Goal: Task Accomplishment & Management: Use online tool/utility

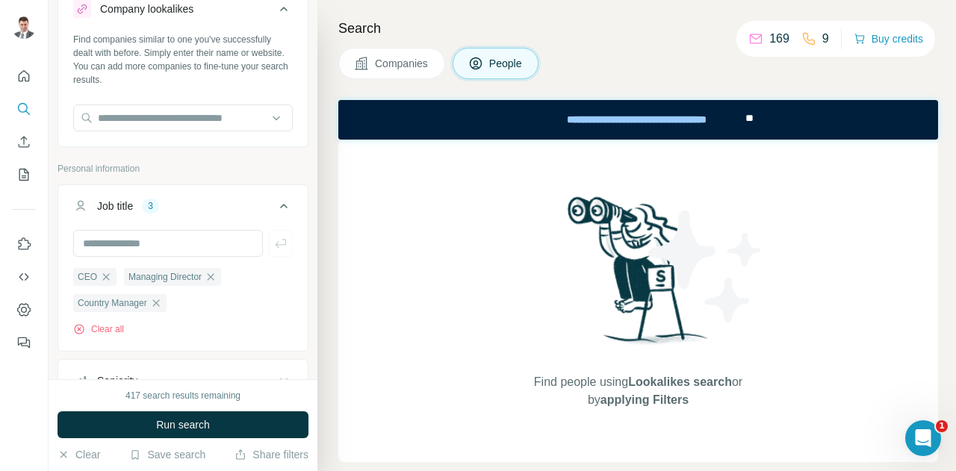
scroll to position [44, 0]
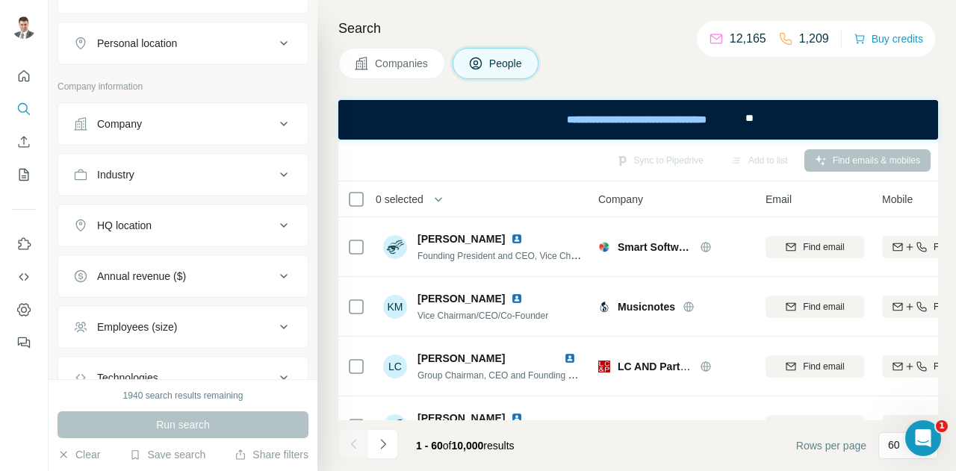
scroll to position [200, 0]
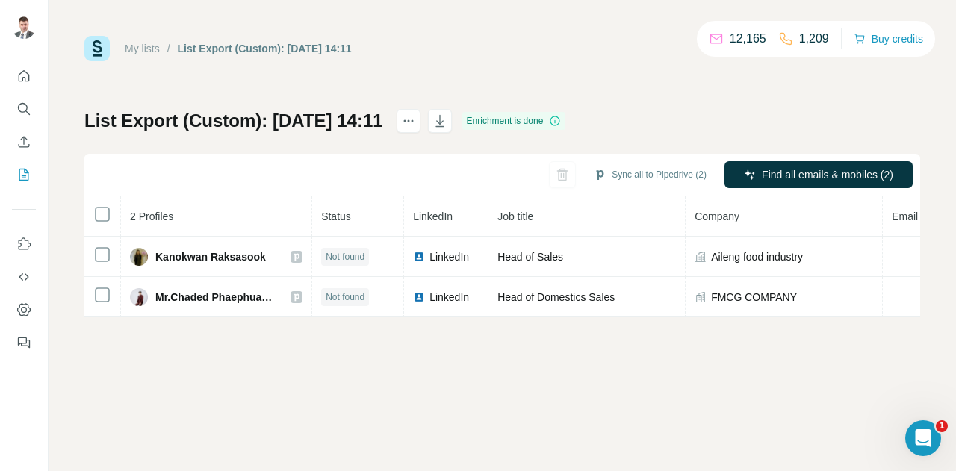
scroll to position [0, 327]
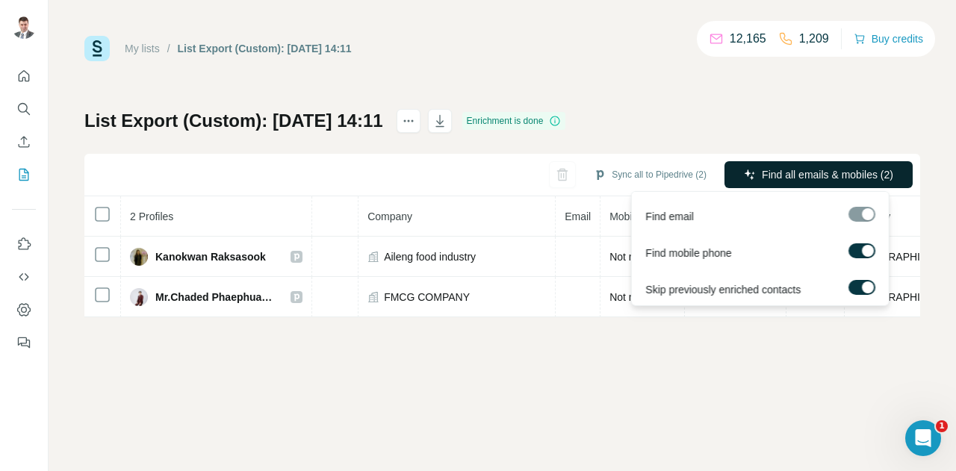
click at [852, 168] on span "Find all emails & mobiles (2)" at bounding box center [827, 174] width 131 height 15
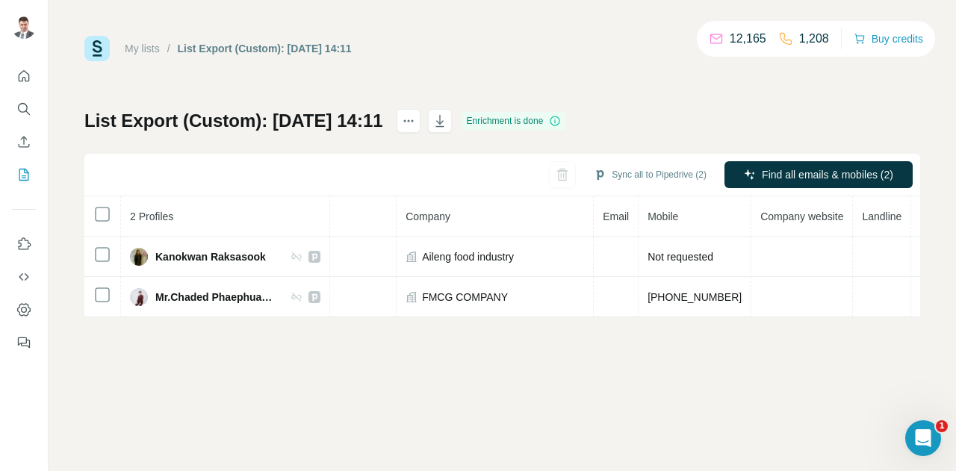
scroll to position [0, 350]
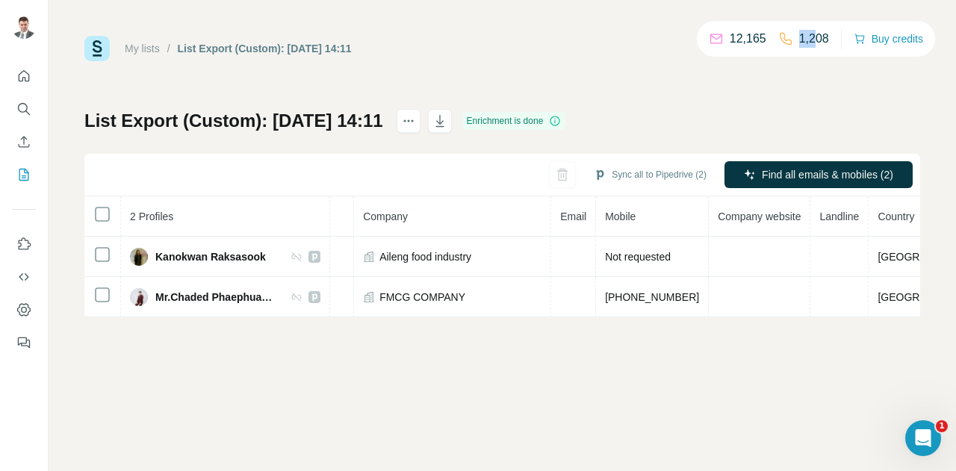
drag, startPoint x: 794, startPoint y: 38, endPoint x: 810, endPoint y: 34, distance: 16.9
click at [810, 34] on p "1,208" at bounding box center [814, 39] width 30 height 18
click at [813, 34] on p "1,208" at bounding box center [814, 39] width 30 height 18
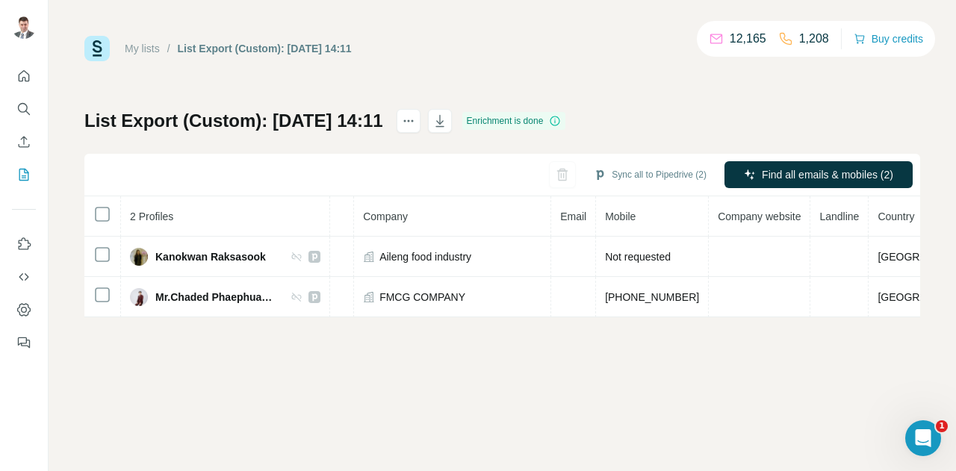
click at [741, 36] on p "12,165" at bounding box center [748, 39] width 37 height 18
click at [808, 37] on p "1,208" at bounding box center [814, 39] width 30 height 18
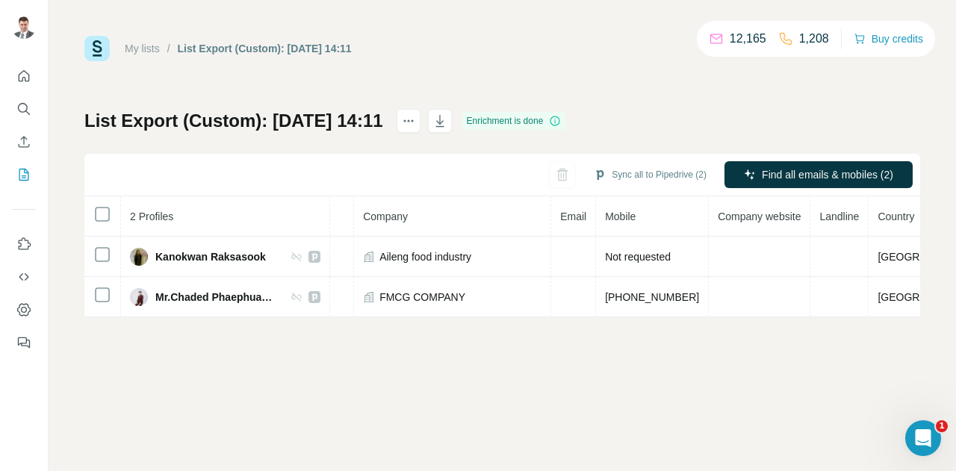
click at [672, 40] on div "My lists / List Export (Custom): 30/09/2025 14:11 12,165 1,208 Buy credits" at bounding box center [502, 48] width 836 height 25
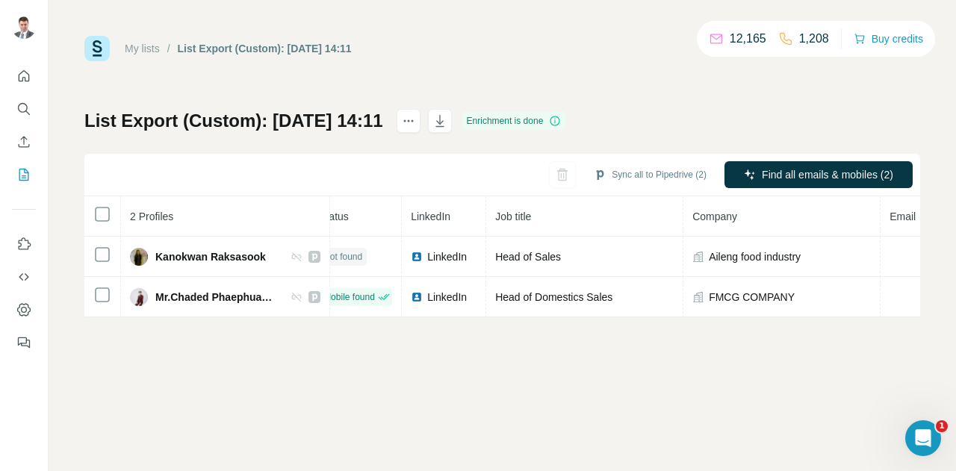
scroll to position [0, 0]
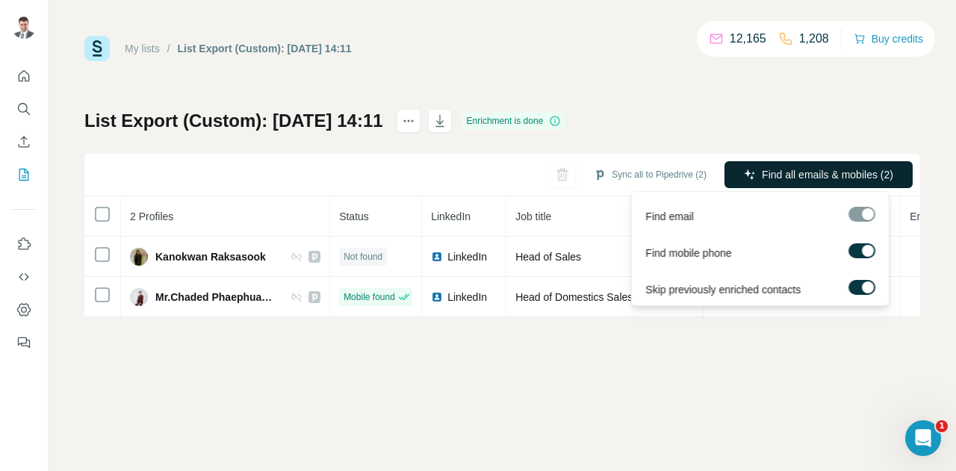
click at [837, 172] on span "Find all emails & mobiles (2)" at bounding box center [827, 174] width 131 height 15
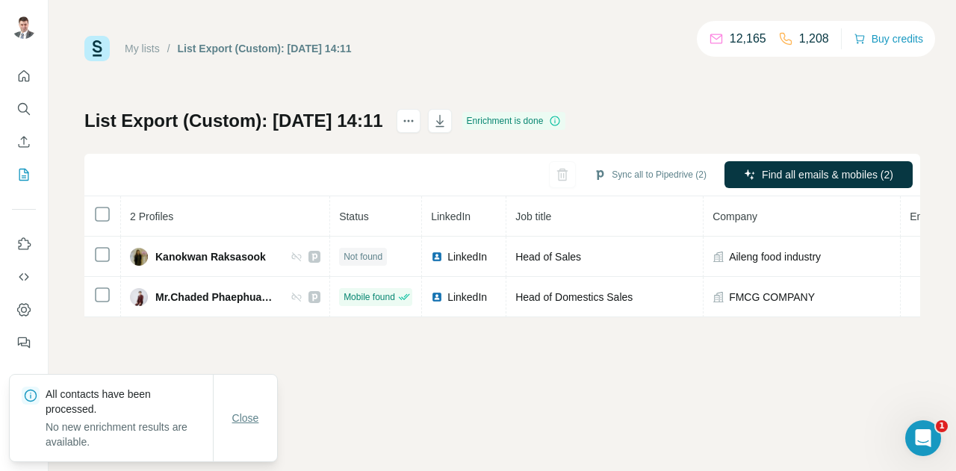
click at [252, 418] on span "Close" at bounding box center [245, 418] width 27 height 15
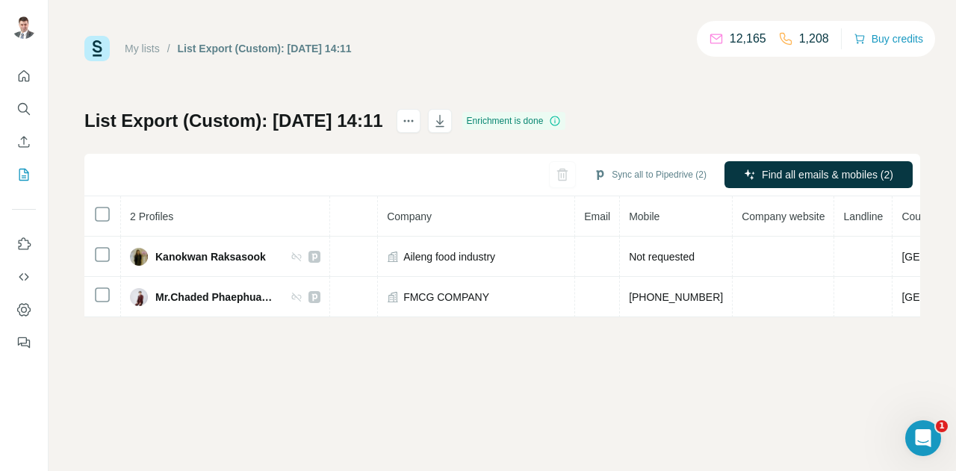
scroll to position [0, 329]
click at [638, 174] on button "Sync all to Pipedrive (2)" at bounding box center [650, 175] width 134 height 22
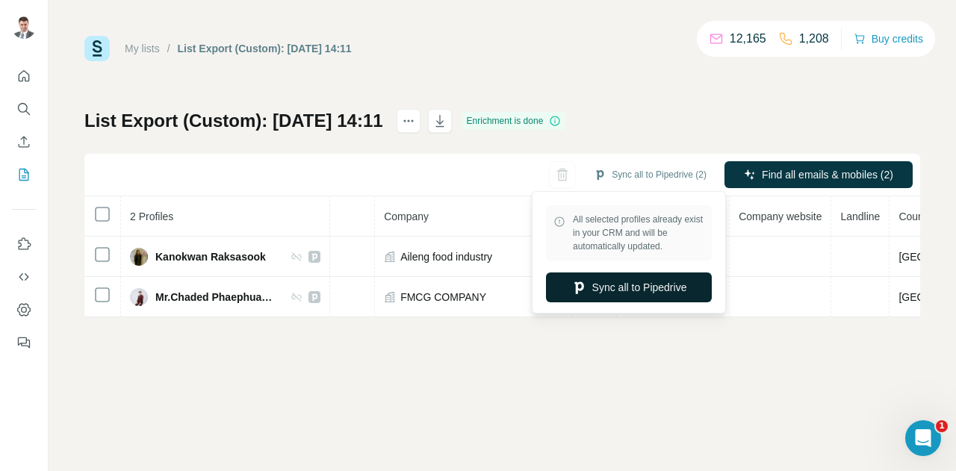
click at [628, 284] on button "Sync all to Pipedrive" at bounding box center [629, 288] width 166 height 30
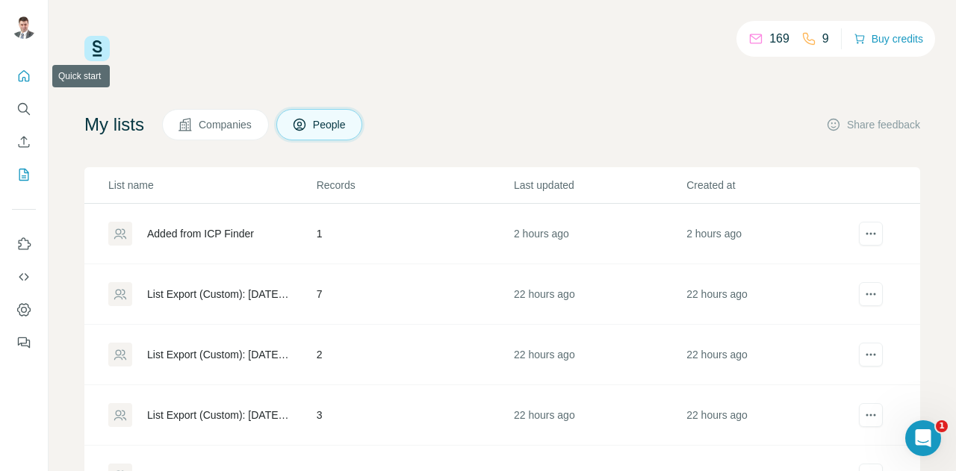
click at [23, 70] on icon "Quick start" at bounding box center [24, 75] width 11 height 11
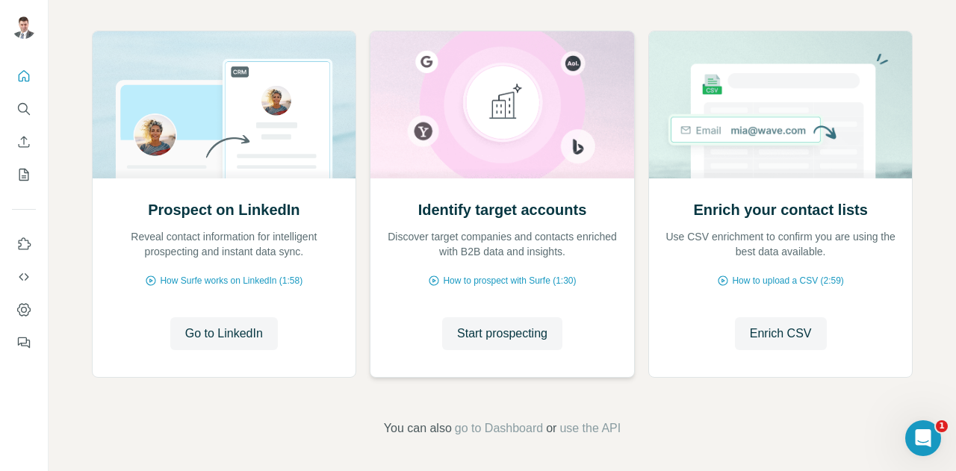
scroll to position [157, 0]
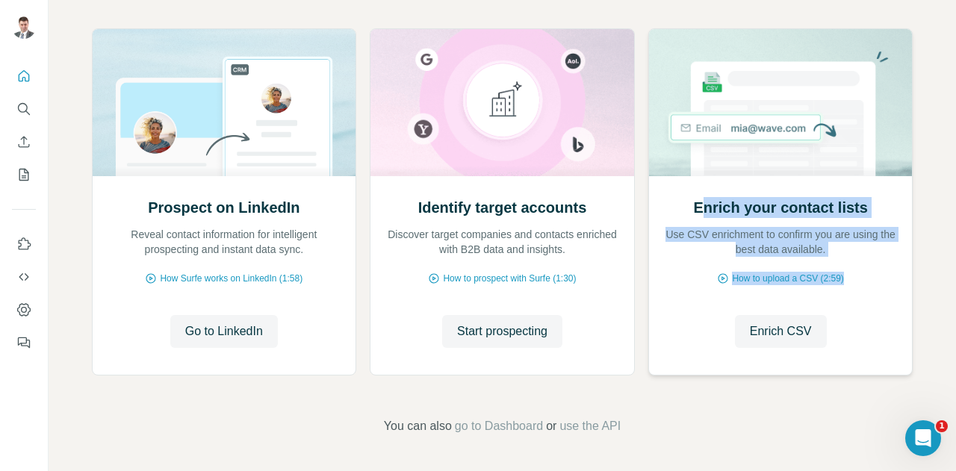
drag, startPoint x: 698, startPoint y: 208, endPoint x: 865, endPoint y: 267, distance: 177.4
click at [865, 267] on div "Enrich your contact lists Use CSV enrichment to confirm you are using the best …" at bounding box center [781, 275] width 264 height 199
click at [770, 209] on h2 "Enrich your contact lists" at bounding box center [780, 207] width 174 height 21
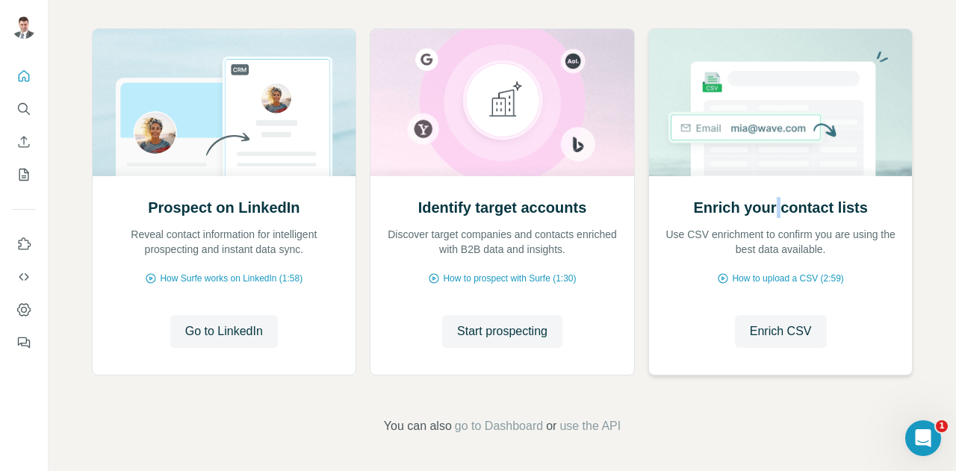
click at [770, 209] on h2 "Enrich your contact lists" at bounding box center [780, 207] width 174 height 21
click at [767, 231] on p "Use CSV enrichment to confirm you are using the best data available." at bounding box center [781, 242] width 234 height 30
